Goal: Find specific page/section: Find specific page/section

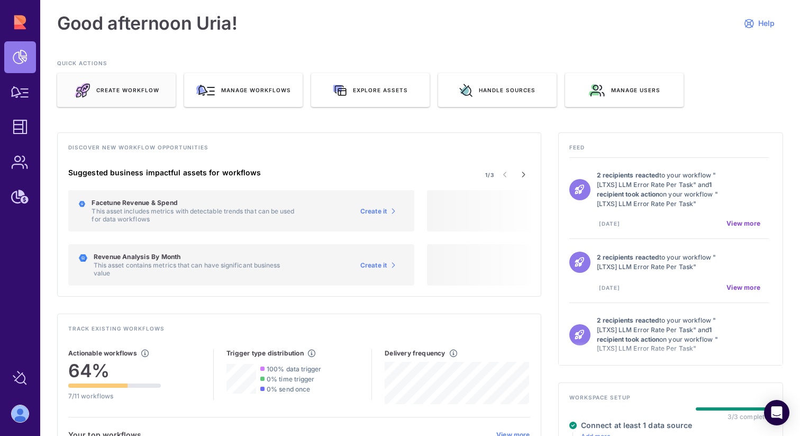
click at [120, 93] on span "Create Workflow" at bounding box center [127, 89] width 63 height 7
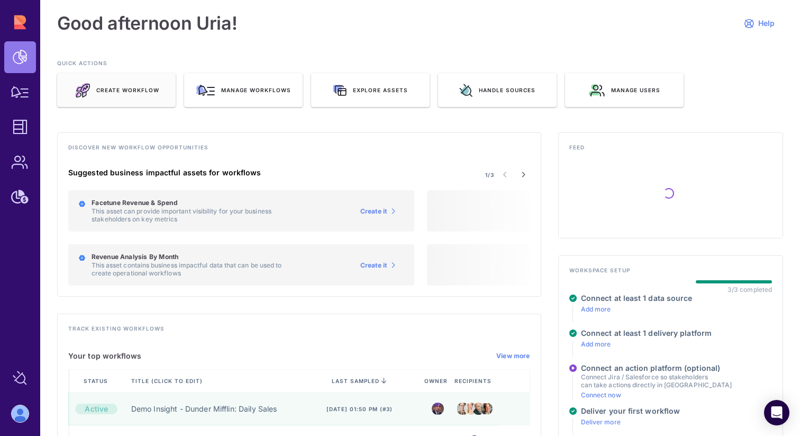
click at [125, 92] on span "Create Workflow" at bounding box center [127, 89] width 63 height 7
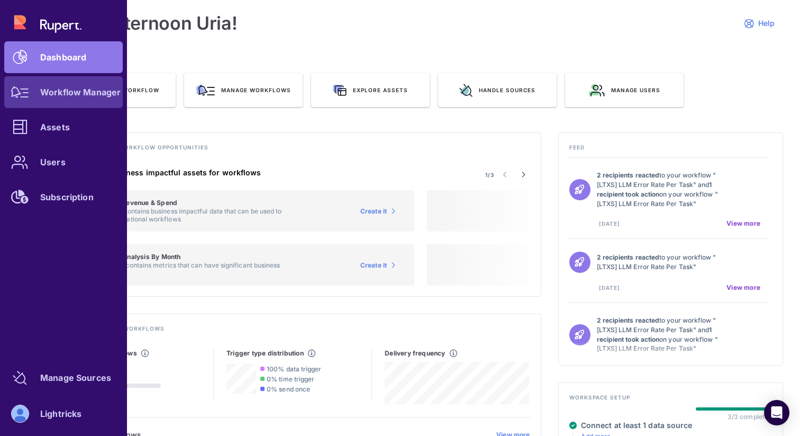
click at [65, 98] on link "Workflow Manager" at bounding box center [63, 92] width 119 height 32
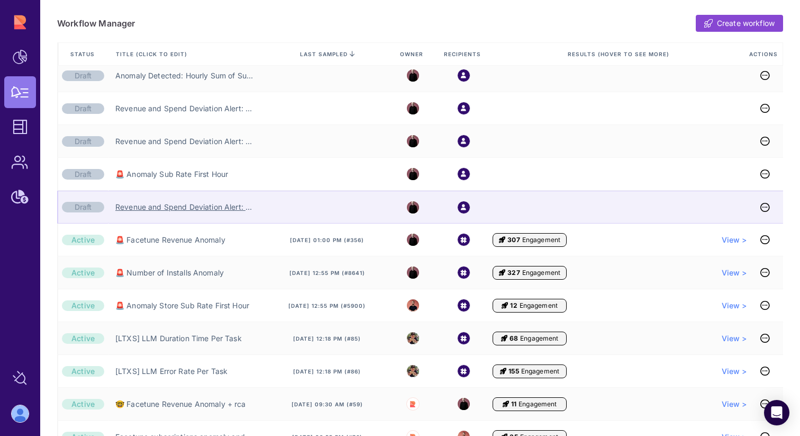
scroll to position [148, 0]
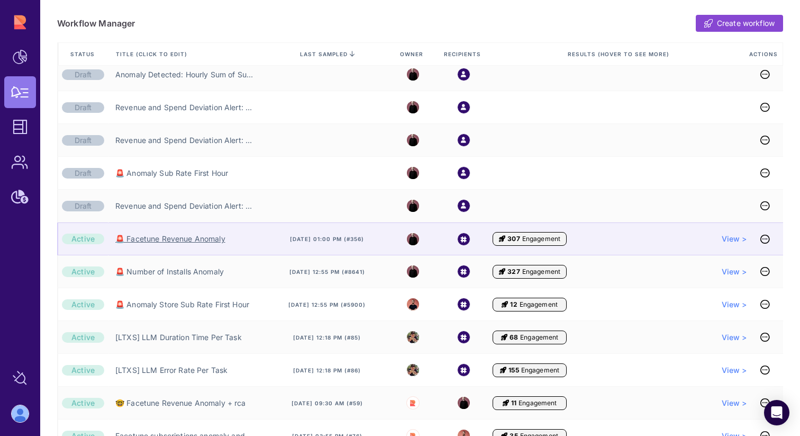
click at [170, 239] on link "🚨 Facetune Revenue Anomaly" at bounding box center [170, 238] width 110 height 11
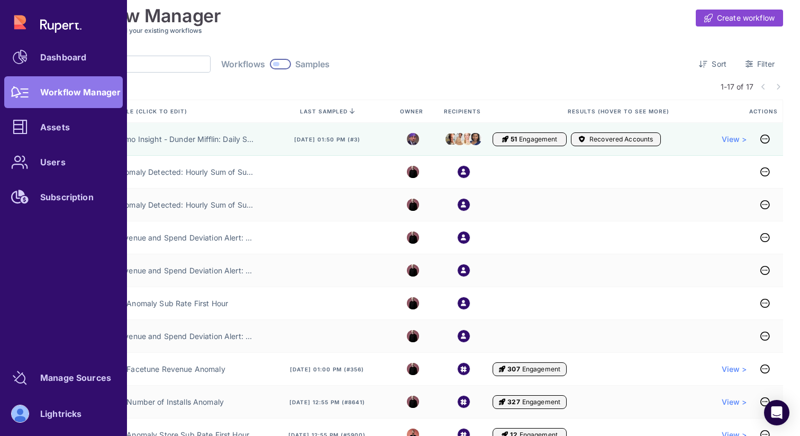
click at [28, 29] on div "Dashboard Workflow Manager Assets Users Subscription" at bounding box center [63, 109] width 119 height 206
click at [42, 56] on div "Dashboard" at bounding box center [63, 57] width 46 height 6
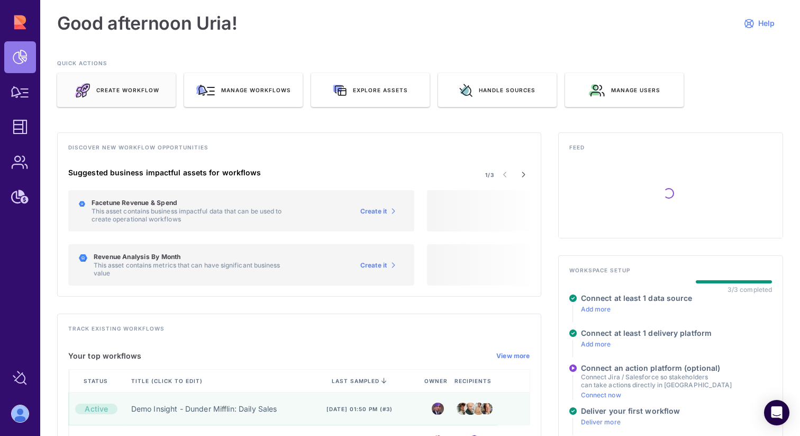
click at [123, 94] on div "Create Workflow" at bounding box center [116, 90] width 119 height 34
